Goal: Obtain resource: Obtain resource

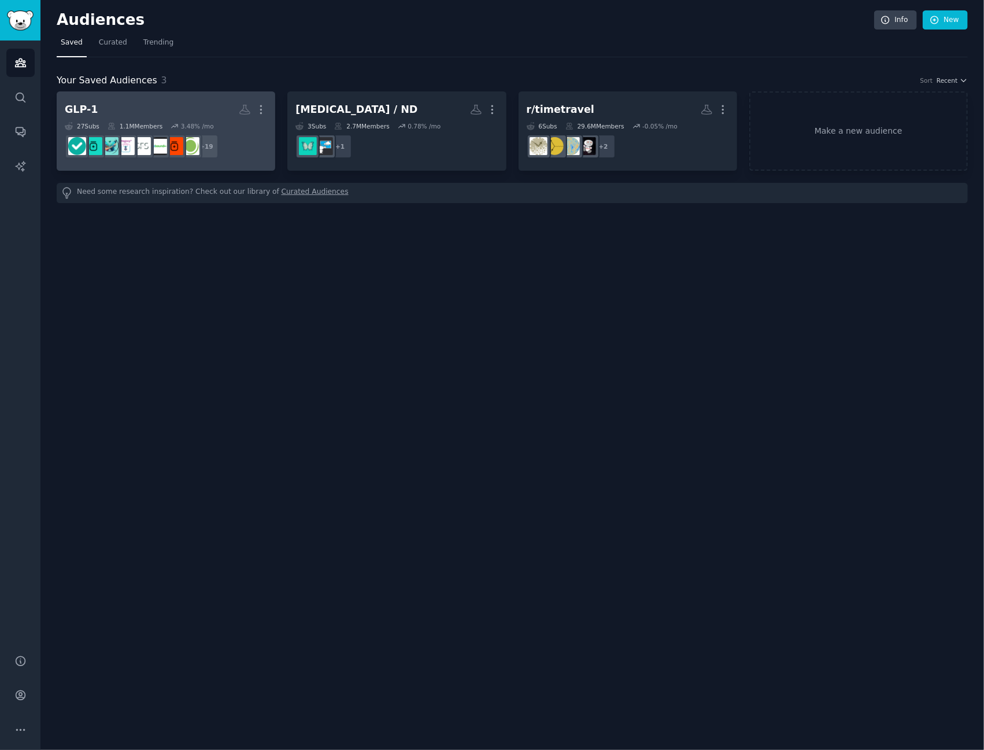
click at [142, 100] on h2 "GLP-1 More" at bounding box center [166, 109] width 202 height 20
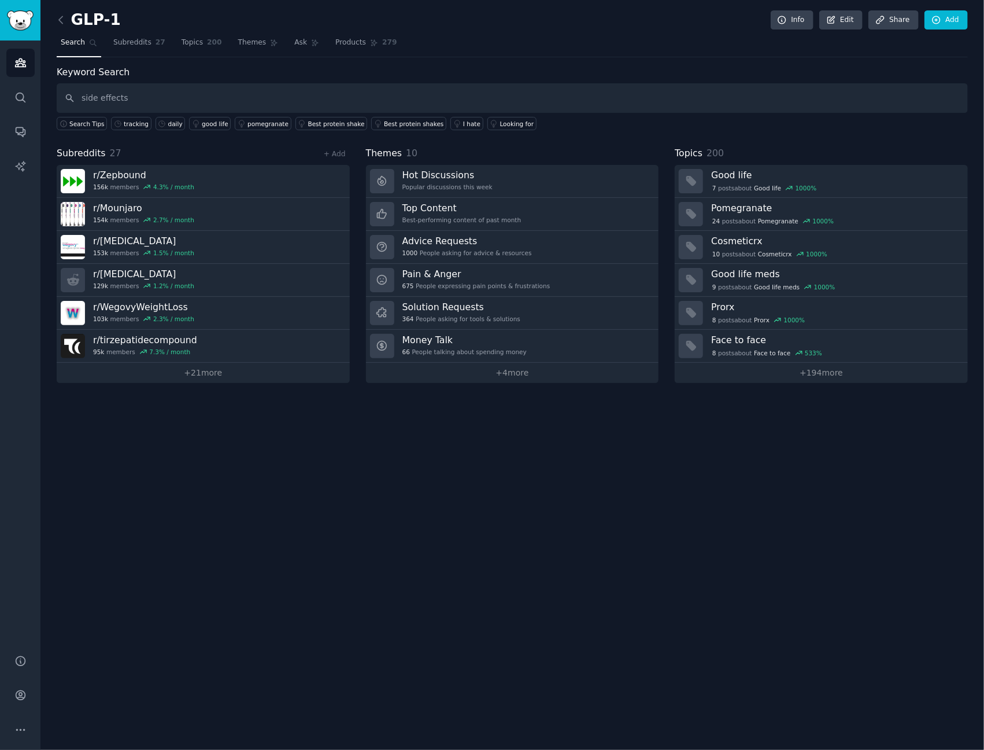
type input "side effects"
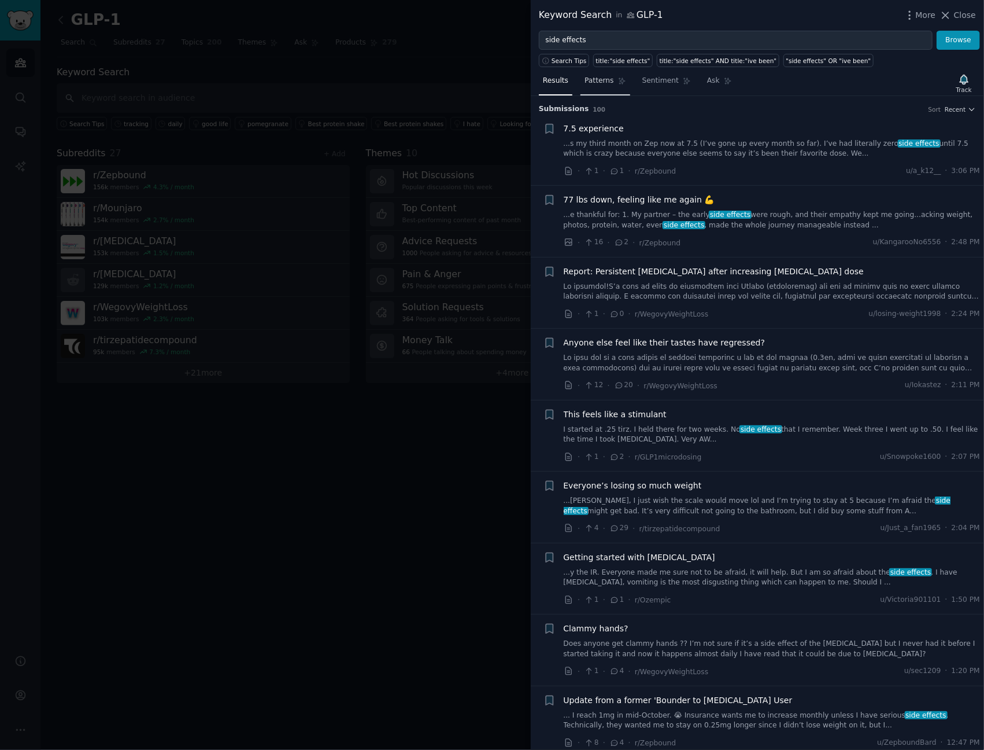
click at [596, 81] on span "Patterns" at bounding box center [599, 81] width 29 height 10
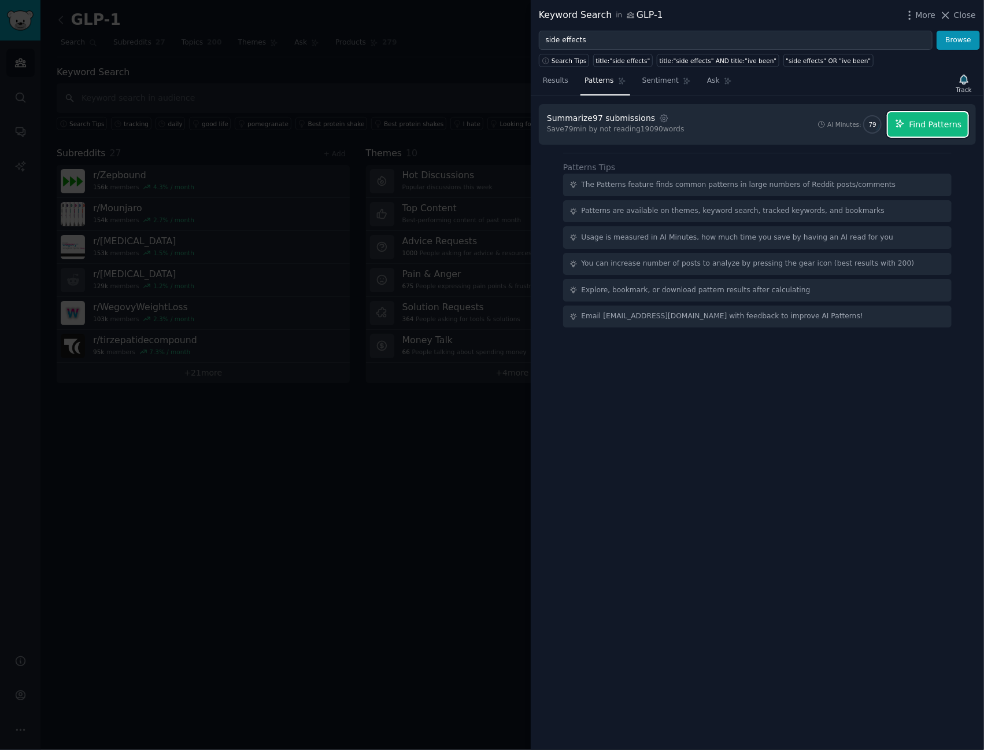
click at [928, 123] on span "Find Patterns" at bounding box center [936, 125] width 53 height 12
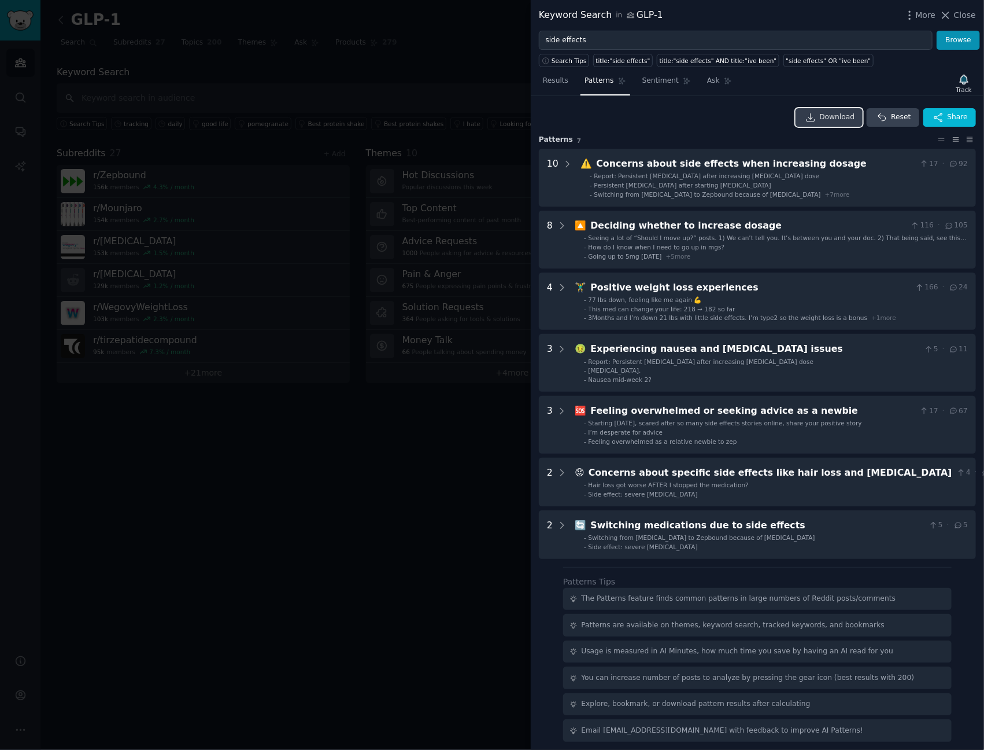
click at [833, 119] on span "Download" at bounding box center [837, 117] width 35 height 10
